Goal: Transaction & Acquisition: Obtain resource

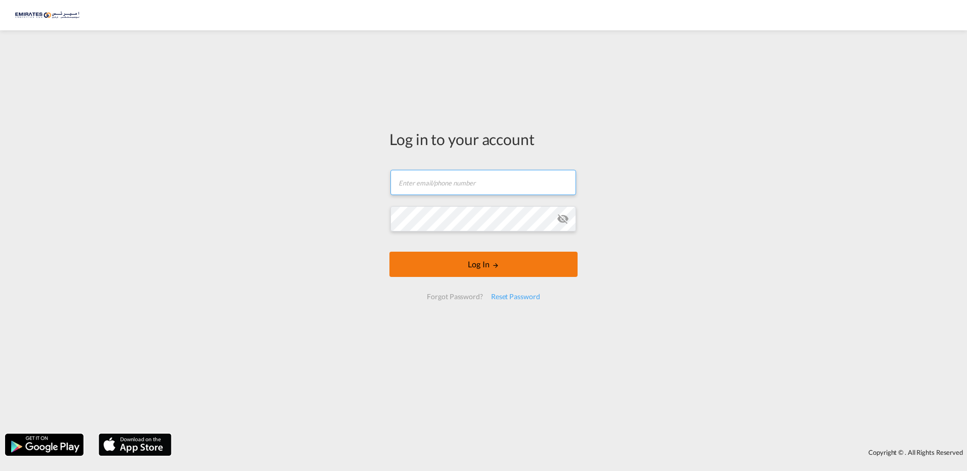
type input "[EMAIL_ADDRESS][DOMAIN_NAME]"
click at [476, 260] on button "Log In" at bounding box center [483, 264] width 188 height 25
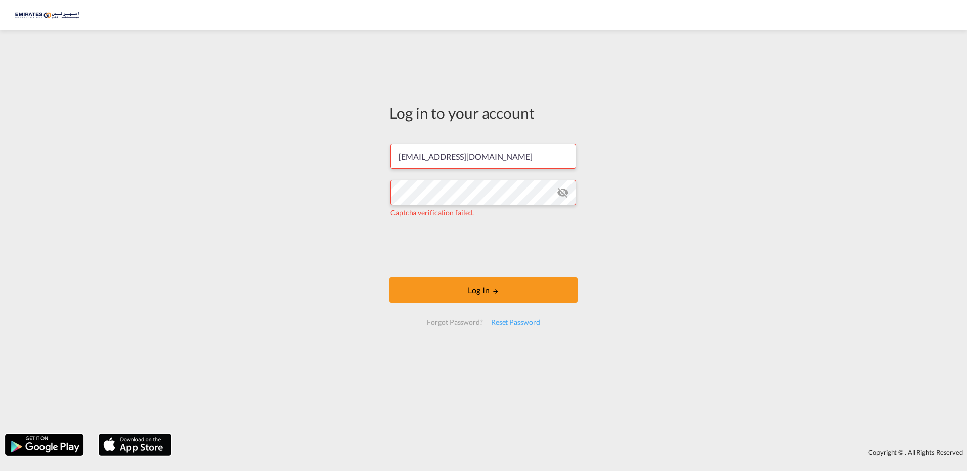
click at [562, 193] on md-icon "icon-eye-off" at bounding box center [563, 193] width 12 height 12
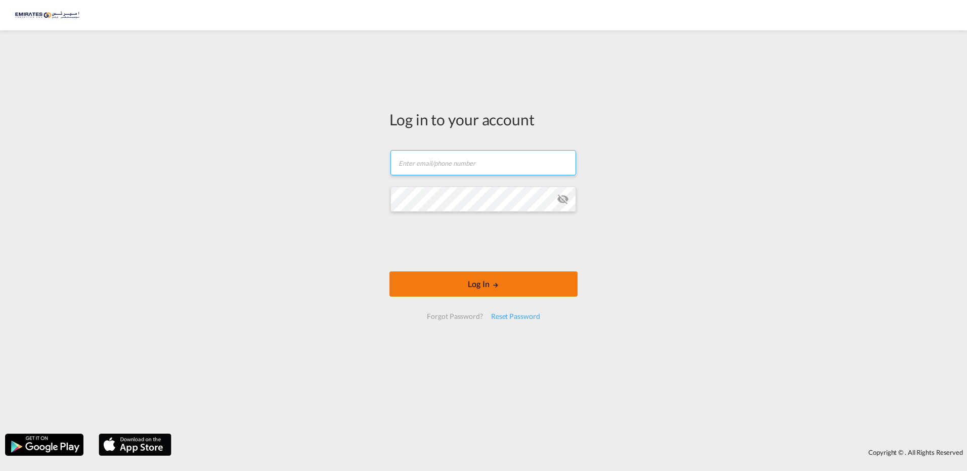
type input "[EMAIL_ADDRESS][DOMAIN_NAME]"
click at [480, 283] on button "Log In" at bounding box center [483, 284] width 188 height 25
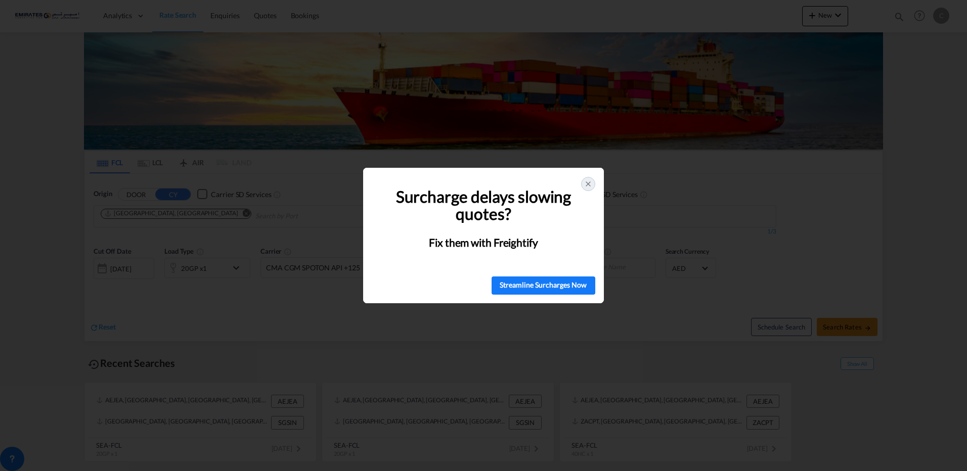
click at [588, 187] on icon at bounding box center [588, 184] width 8 height 8
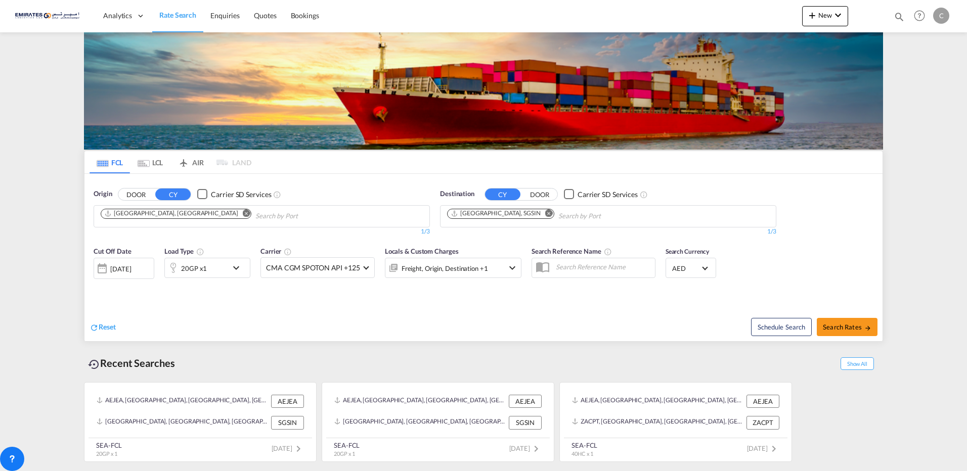
click at [545, 211] on md-icon "Remove" at bounding box center [549, 213] width 8 height 8
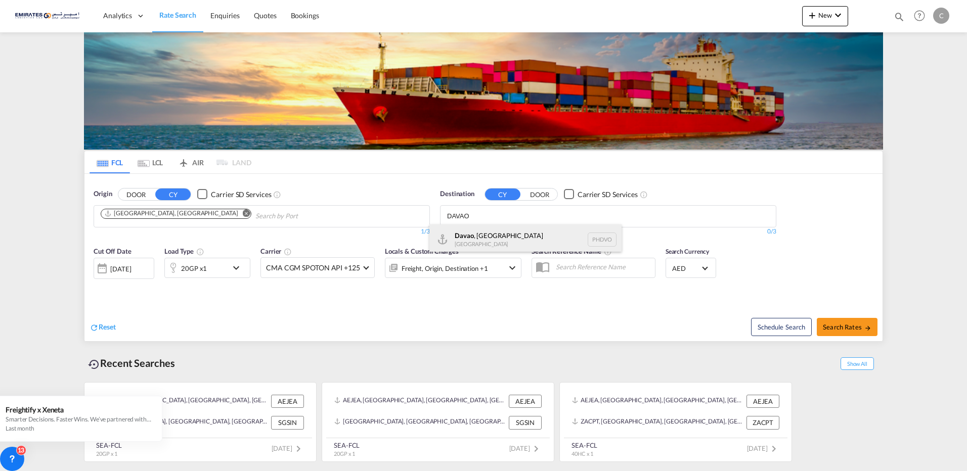
type input "DAVAO"
click at [476, 243] on div "[GEOGRAPHIC_DATA] , [GEOGRAPHIC_DATA] PHDVO" at bounding box center [525, 239] width 192 height 30
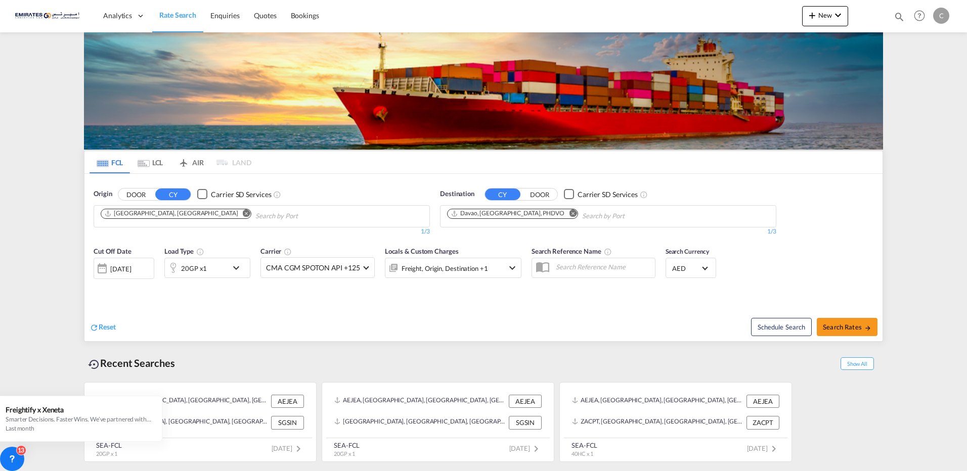
click at [235, 268] on md-icon "icon-chevron-down" at bounding box center [238, 268] width 17 height 12
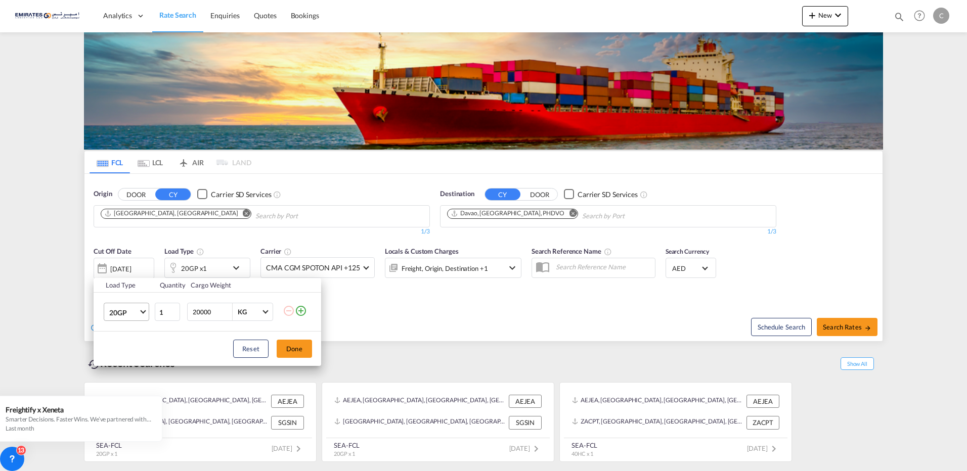
click at [144, 309] on span "Choose: \a20GP" at bounding box center [143, 311] width 6 height 6
click at [123, 358] on div "40HC" at bounding box center [118, 361] width 19 height 10
click at [295, 351] on button "Done" at bounding box center [294, 349] width 35 height 18
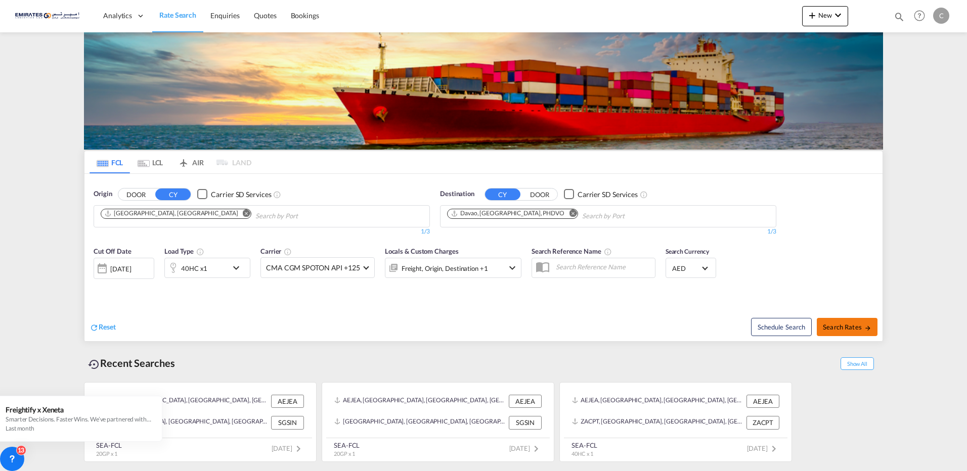
click at [827, 322] on button "Search Rates" at bounding box center [847, 327] width 61 height 18
type input "AEJEA to PHDVO / [DATE]"
